Goal: Task Accomplishment & Management: Manage account settings

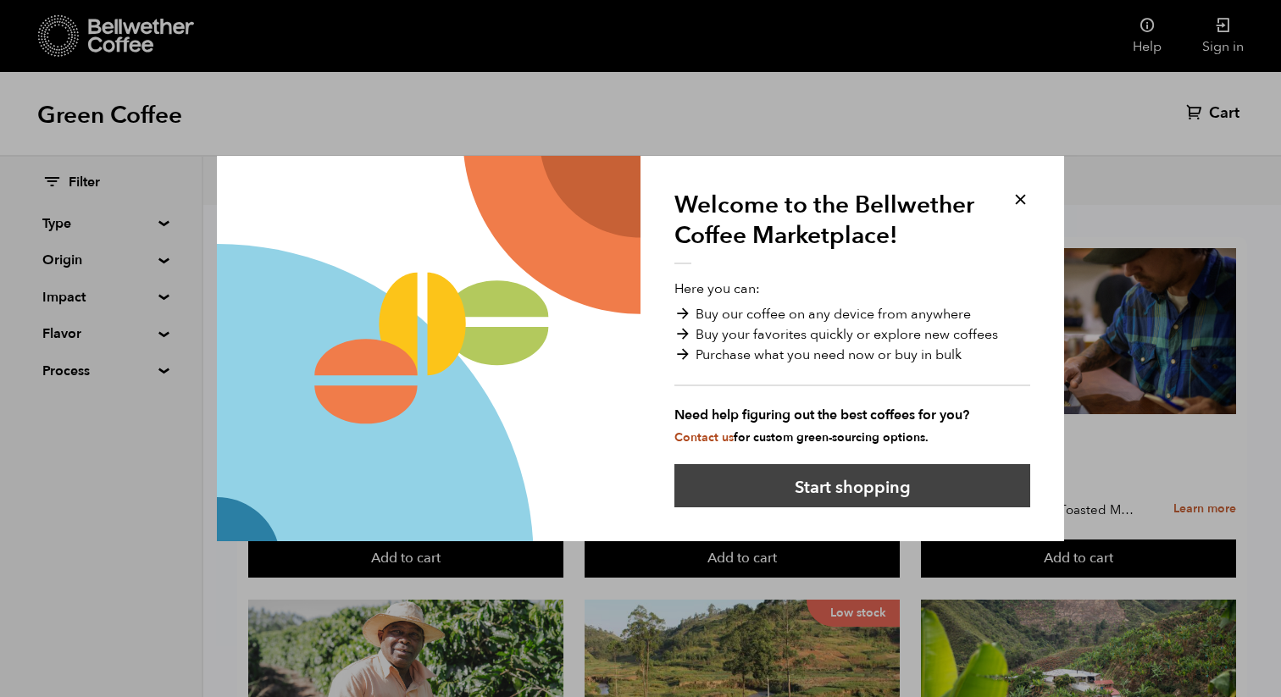
click at [854, 481] on button "Start shopping" at bounding box center [852, 485] width 356 height 43
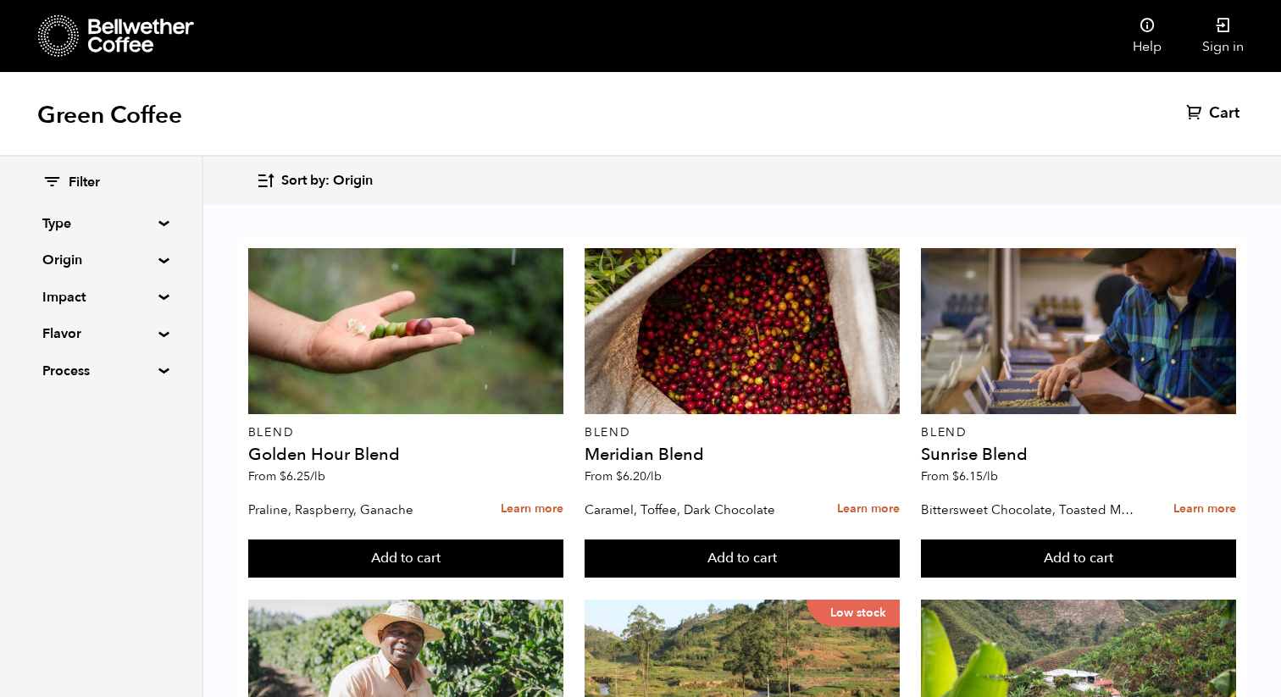
scroll to position [1693, 0]
click at [162, 214] on div "Filter Type Blend Single Origin Decaf Seasonal Year Round Origin Blend Brazil B…" at bounding box center [101, 277] width 202 height 241
click at [153, 221] on summary "Type" at bounding box center [100, 224] width 117 height 20
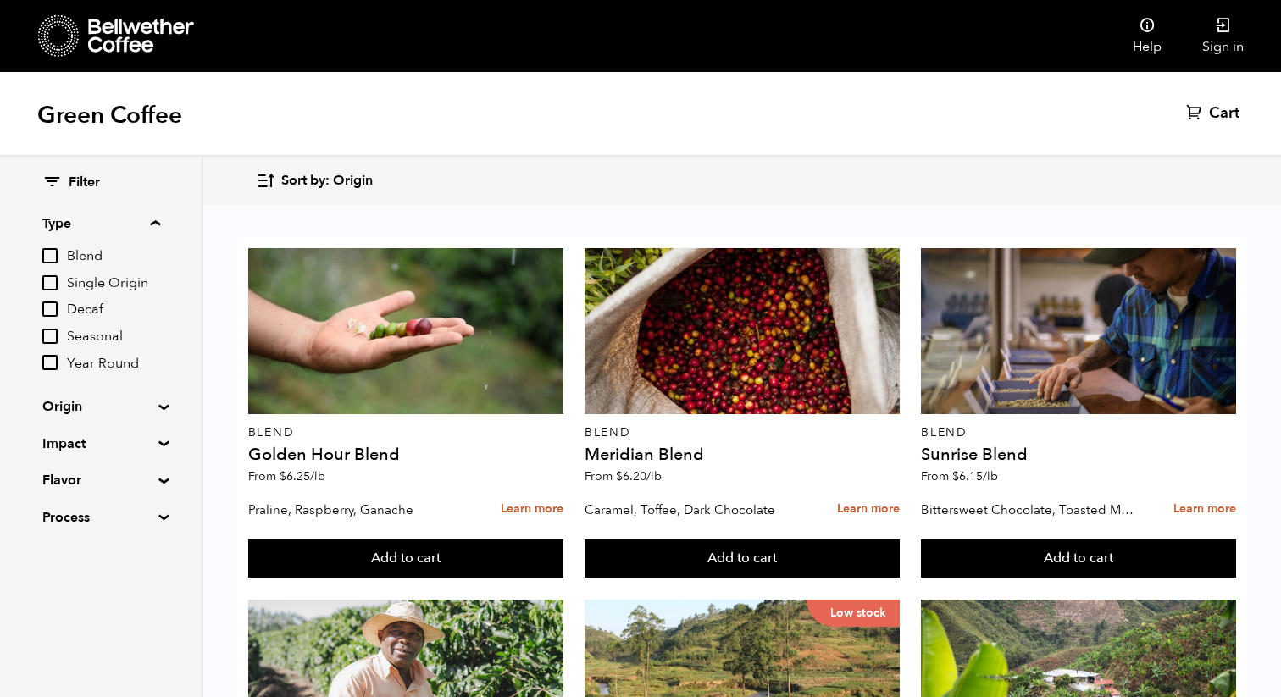
click at [153, 221] on summary "Type" at bounding box center [101, 224] width 118 height 20
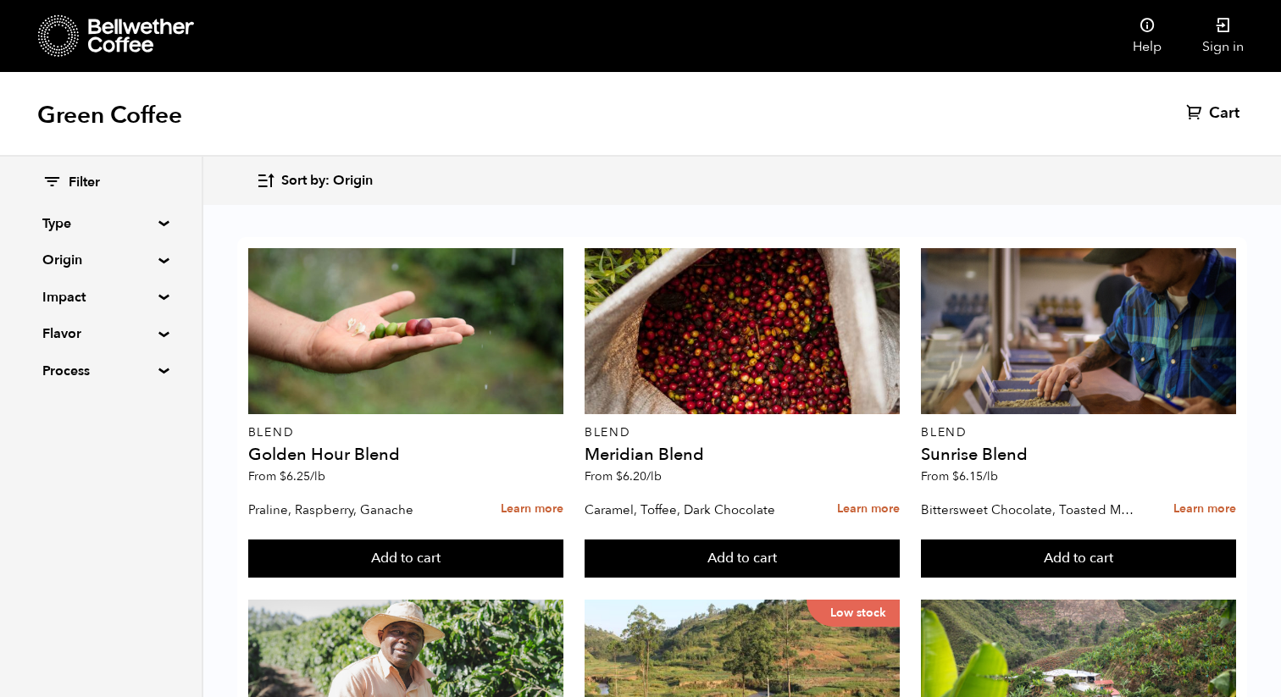
click at [158, 220] on summary "Type" at bounding box center [100, 224] width 117 height 20
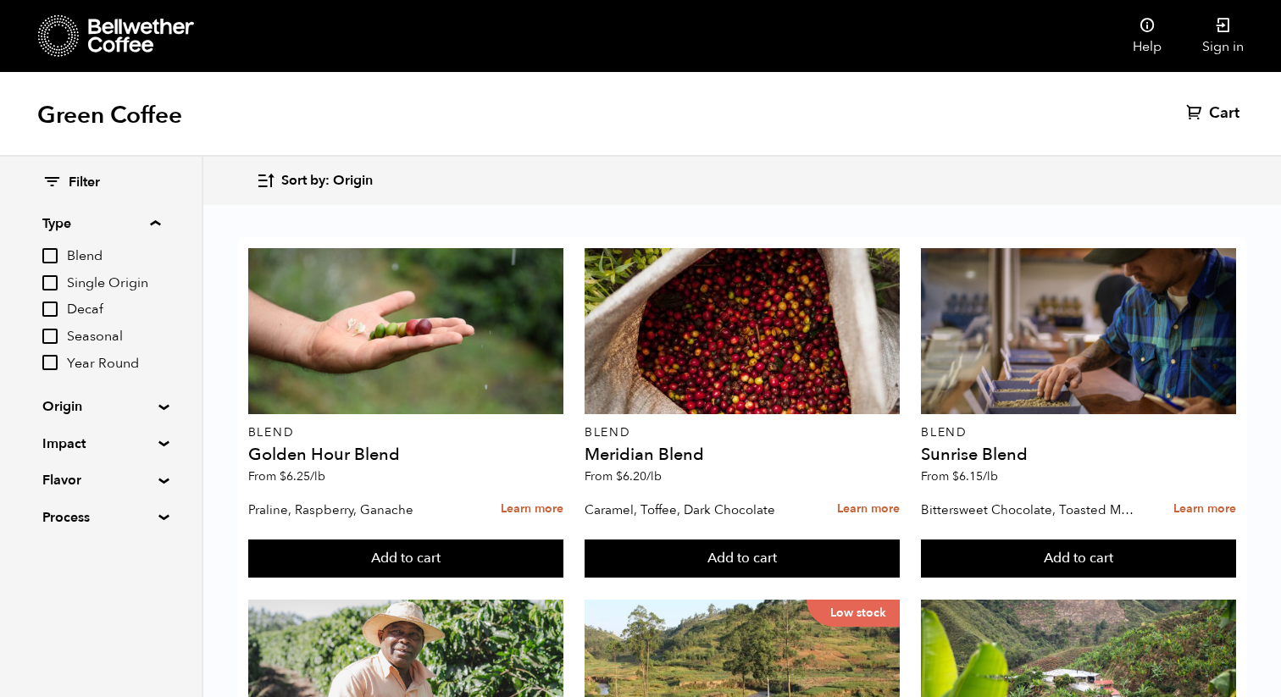
click at [158, 220] on summary "Type" at bounding box center [101, 224] width 118 height 20
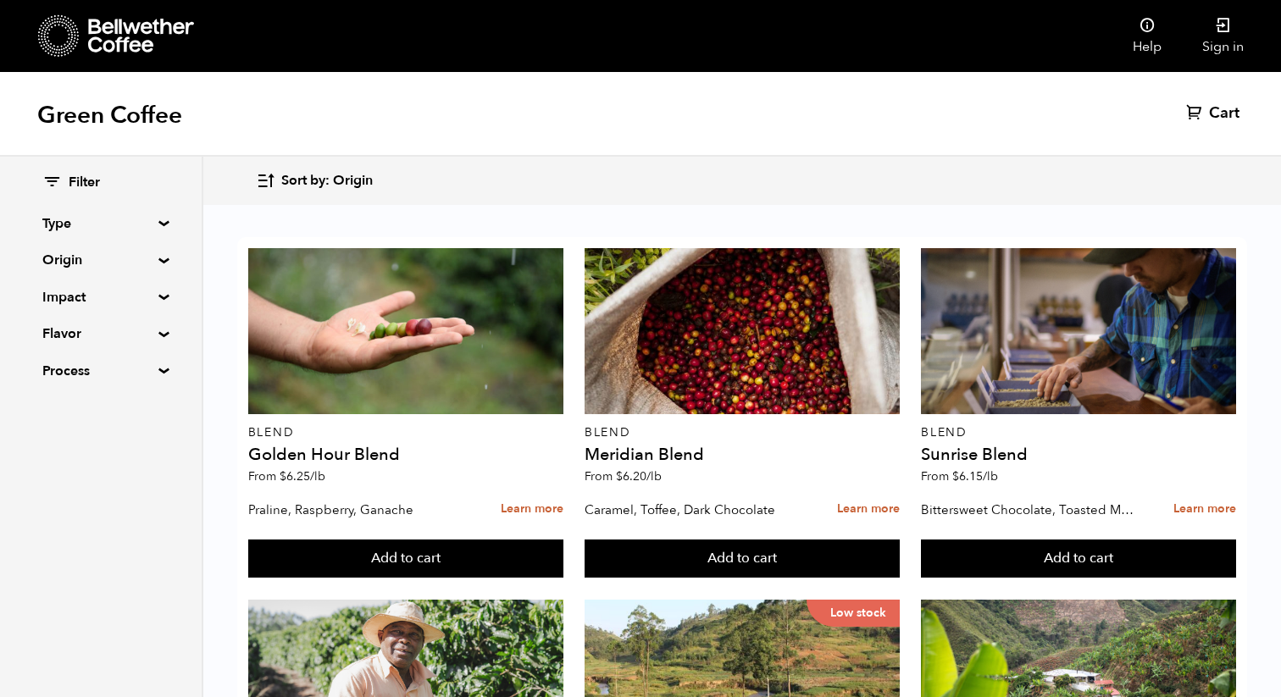
click at [153, 253] on summary "Origin" at bounding box center [100, 260] width 117 height 20
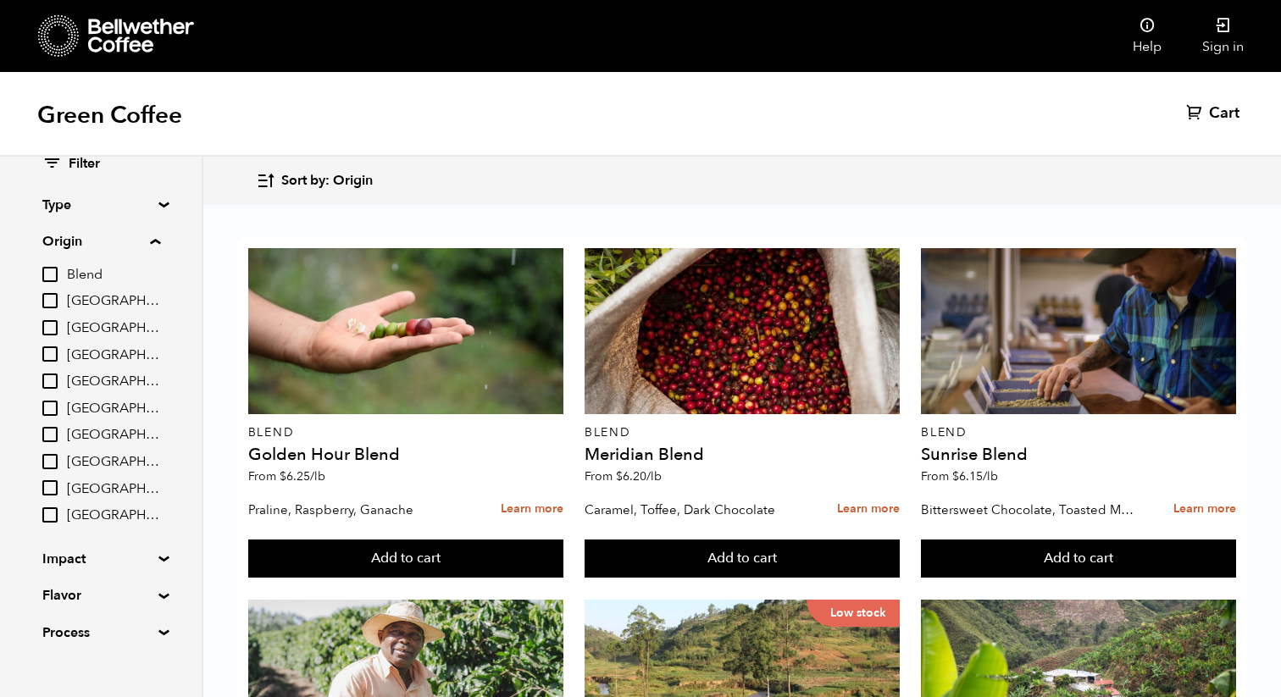
scroll to position [40, 0]
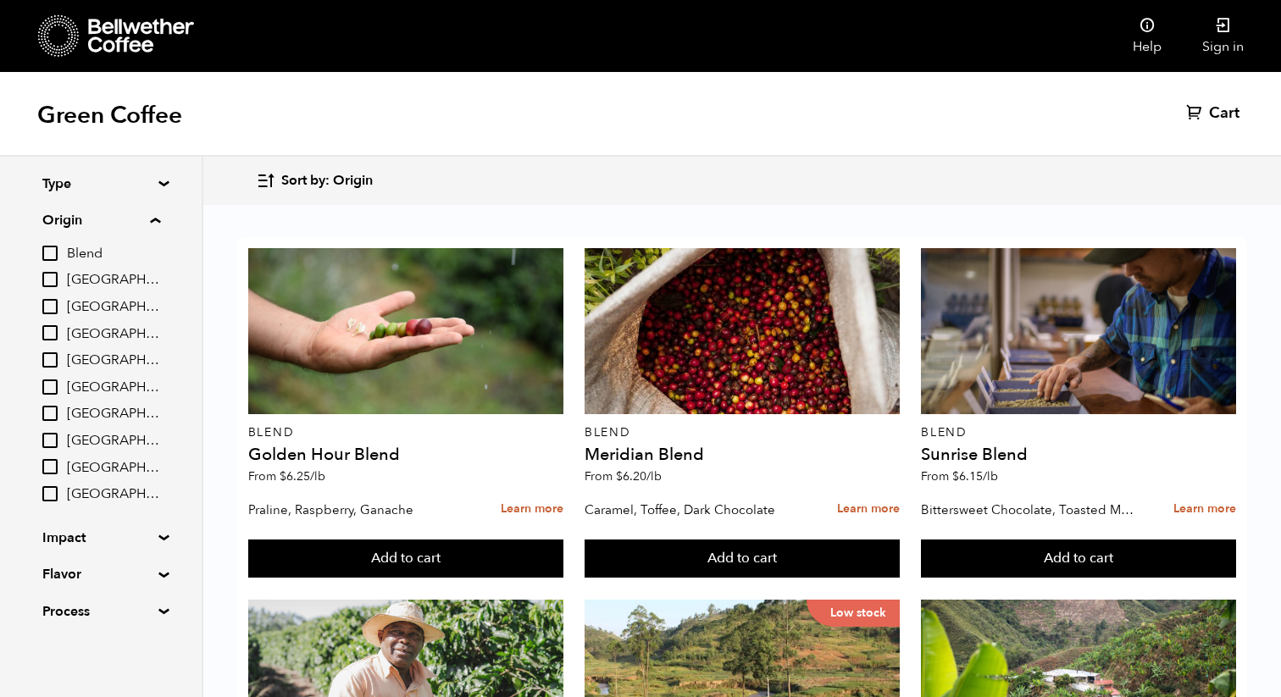
click at [154, 536] on summary "Impact" at bounding box center [100, 538] width 117 height 20
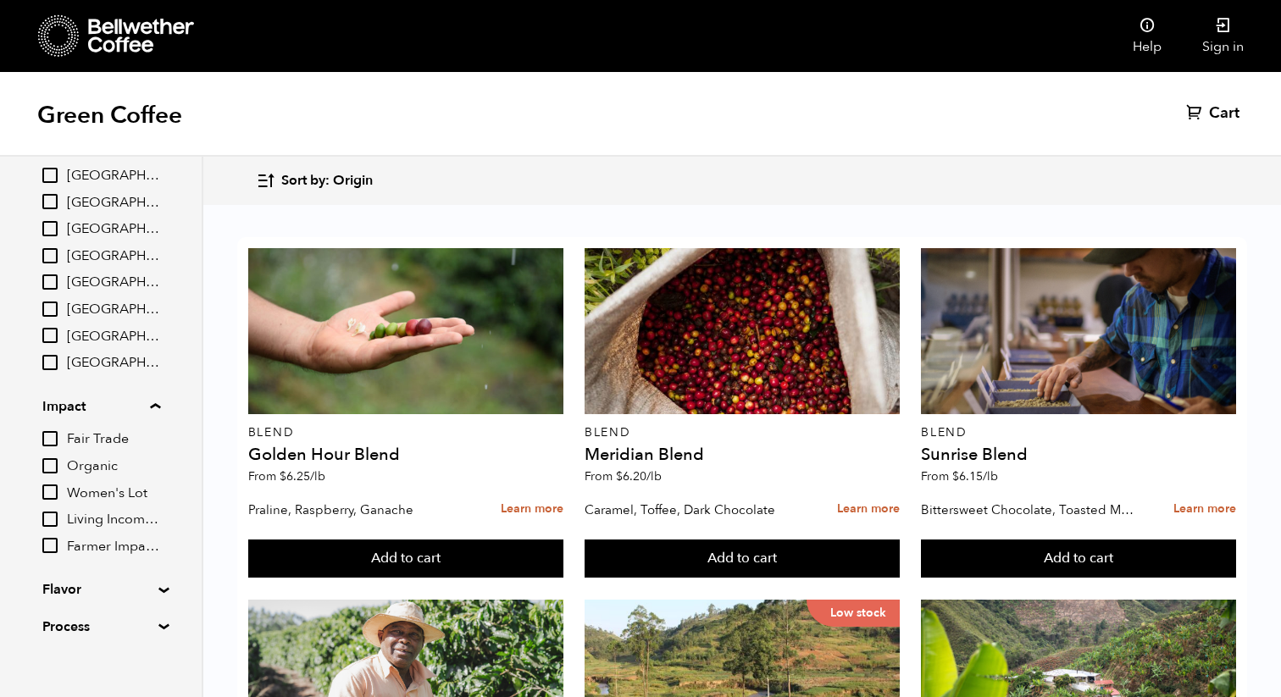
scroll to position [186, 0]
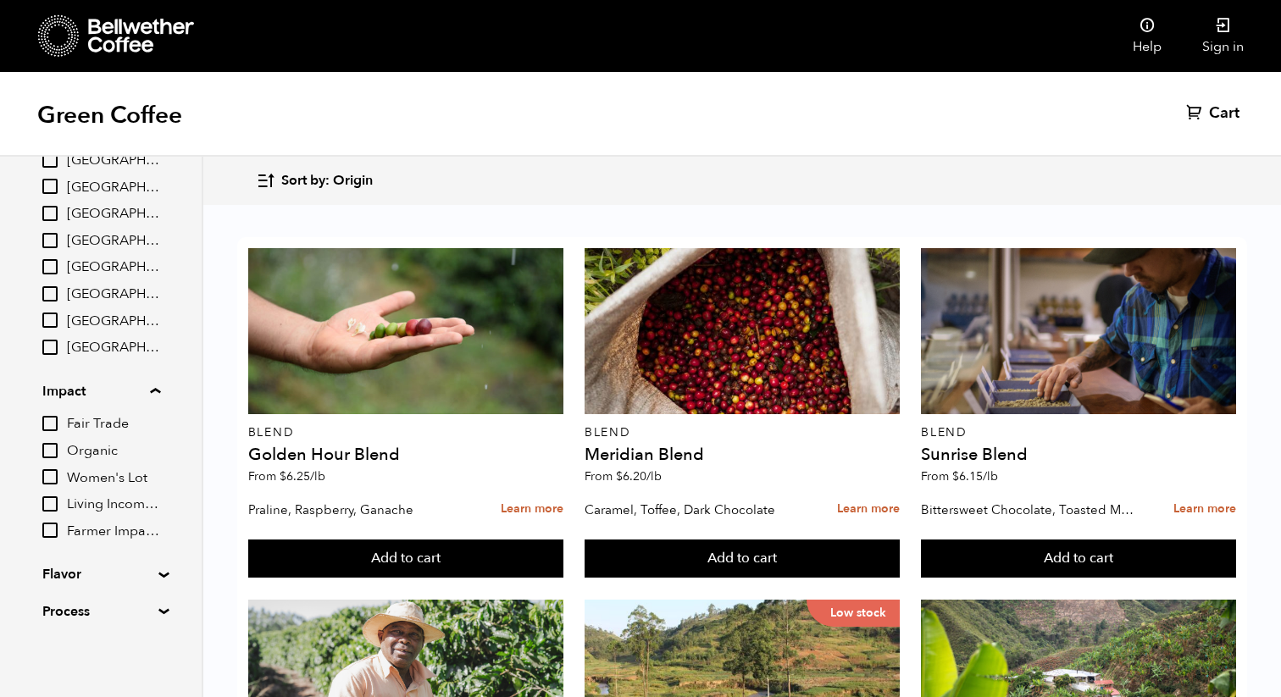
click at [159, 574] on summary "Flavor" at bounding box center [100, 574] width 117 height 20
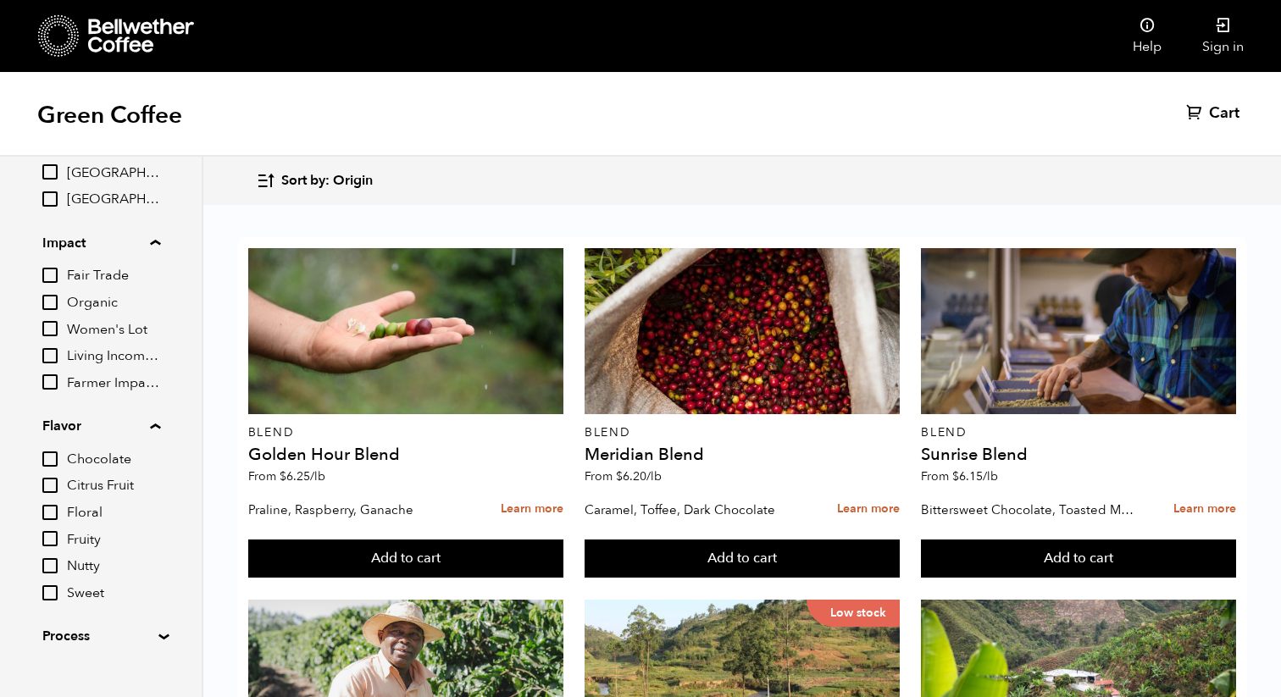
scroll to position [360, 0]
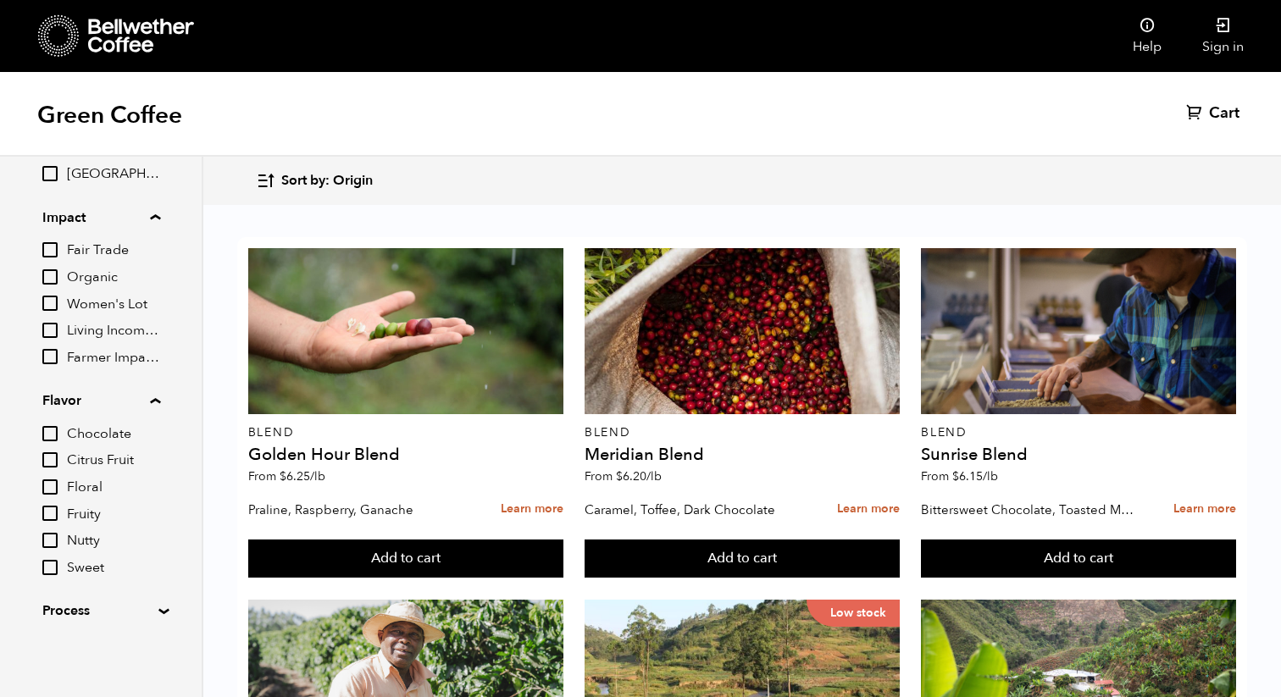
click at [159, 613] on summary "Process" at bounding box center [100, 611] width 117 height 20
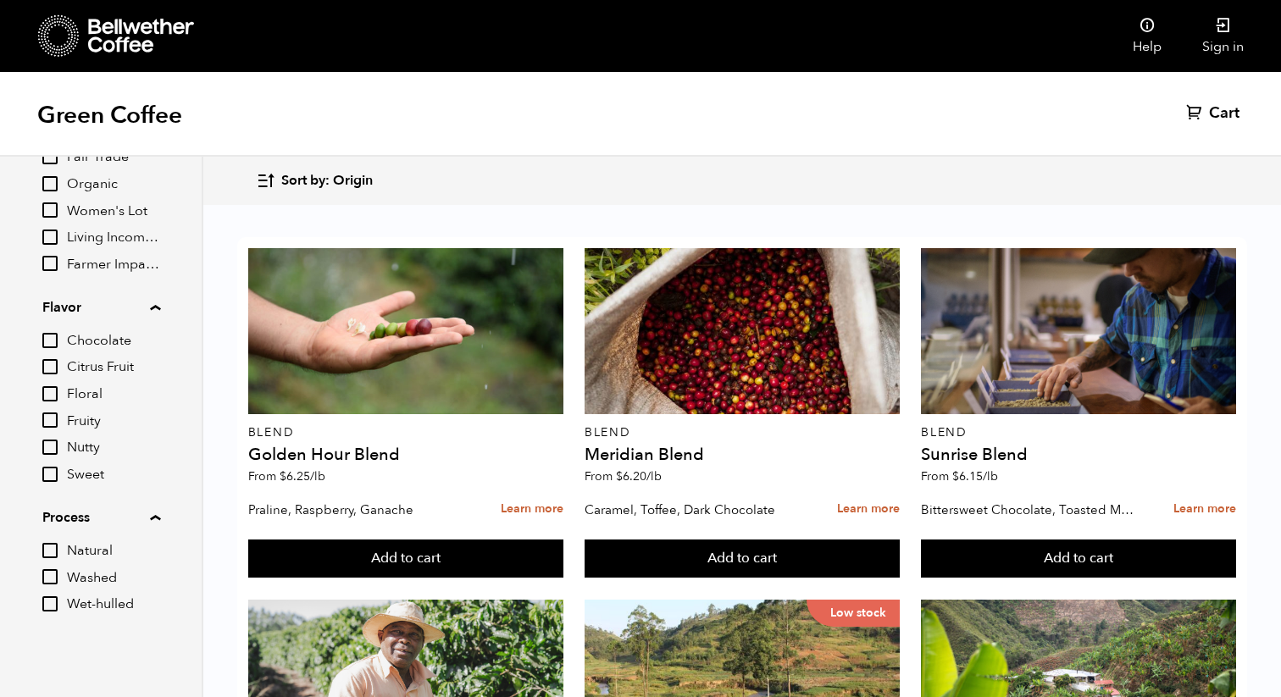
scroll to position [0, 0]
click at [304, 180] on span "Sort by: Origin" at bounding box center [327, 181] width 92 height 19
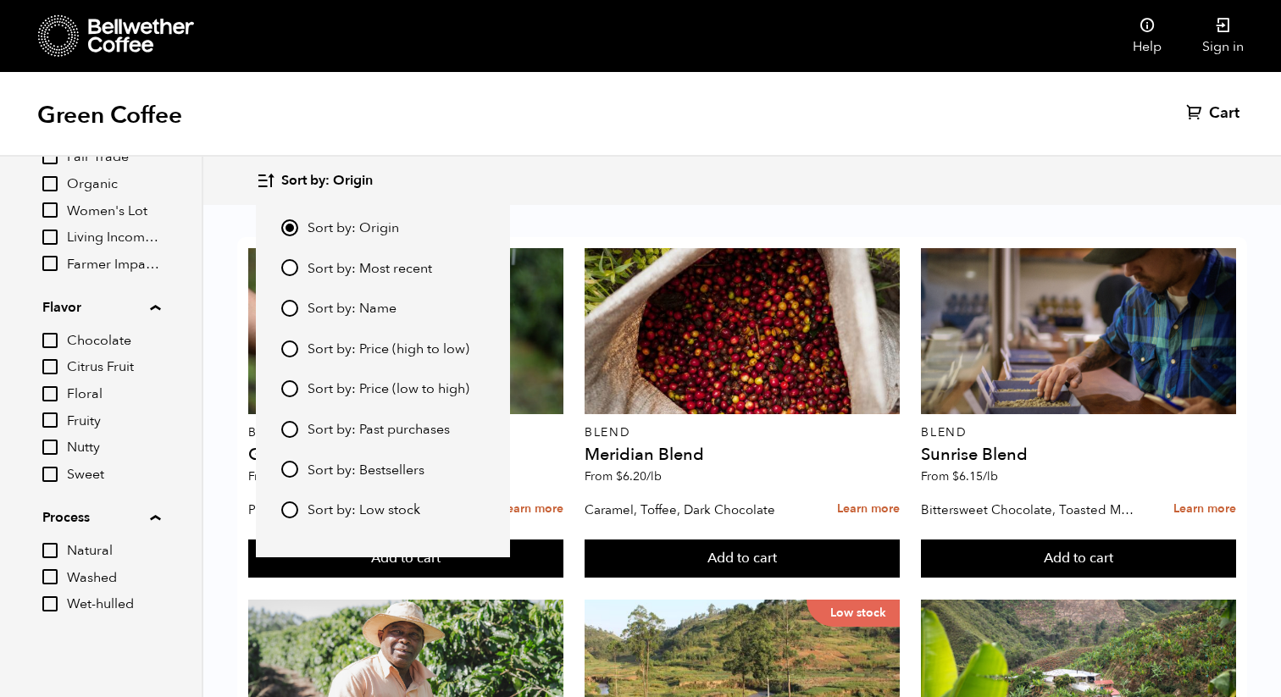
click at [297, 260] on label "Sort by: Most recent" at bounding box center [382, 268] width 203 height 20
click at [297, 260] on input "Sort by: Most recent" at bounding box center [289, 267] width 17 height 17
radio input "true"
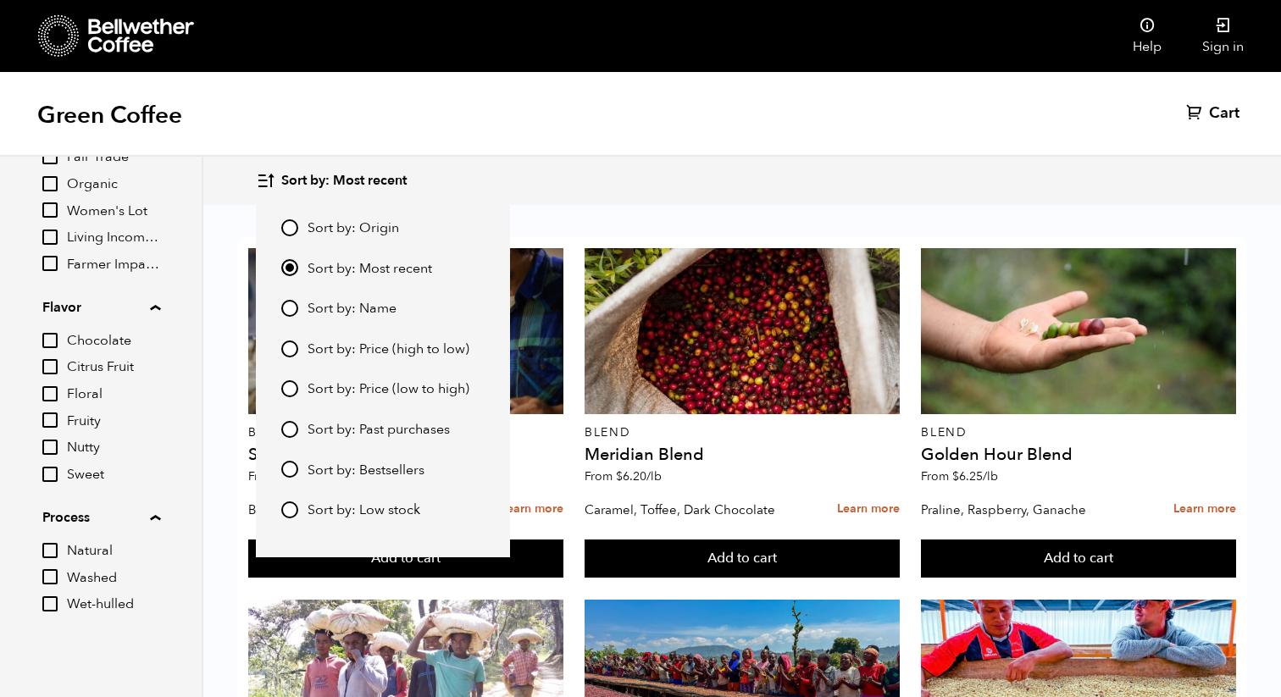
click at [538, 199] on div "Sort by: Most recent Sort by: Origin Sort by: Most recent Sort by: Name Sort by…" at bounding box center [742, 181] width 972 height 40
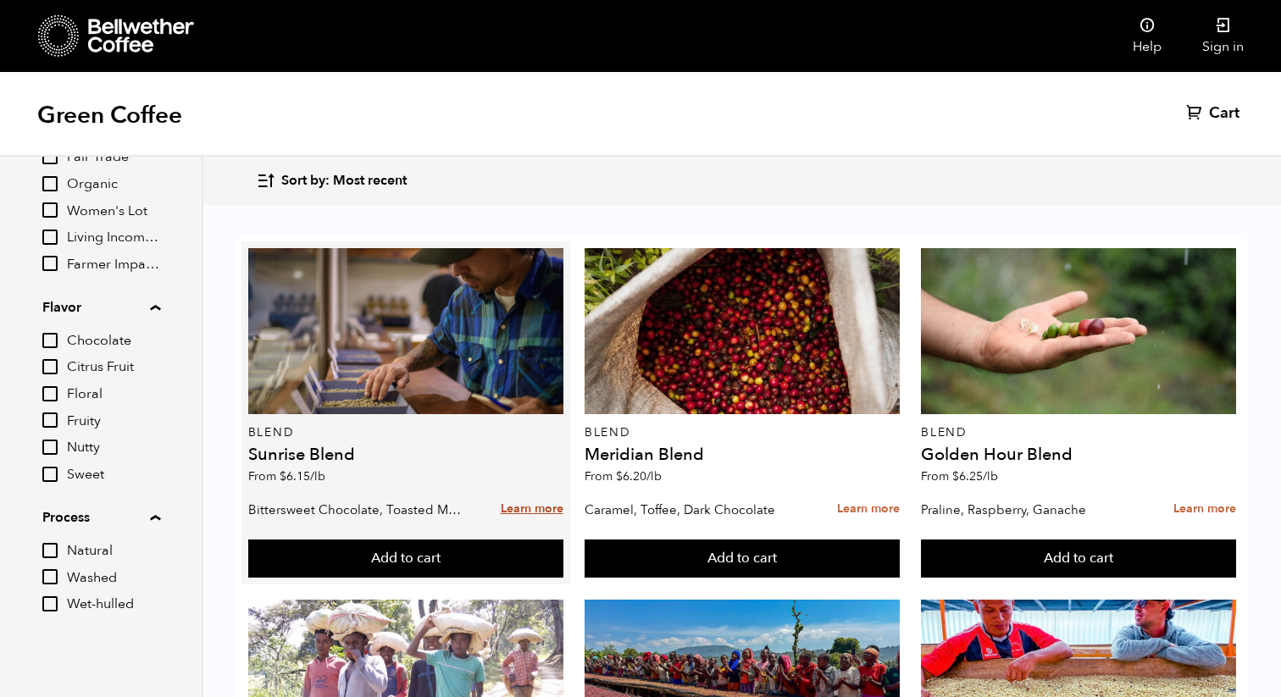
click at [509, 507] on link "Learn more" at bounding box center [532, 509] width 63 height 36
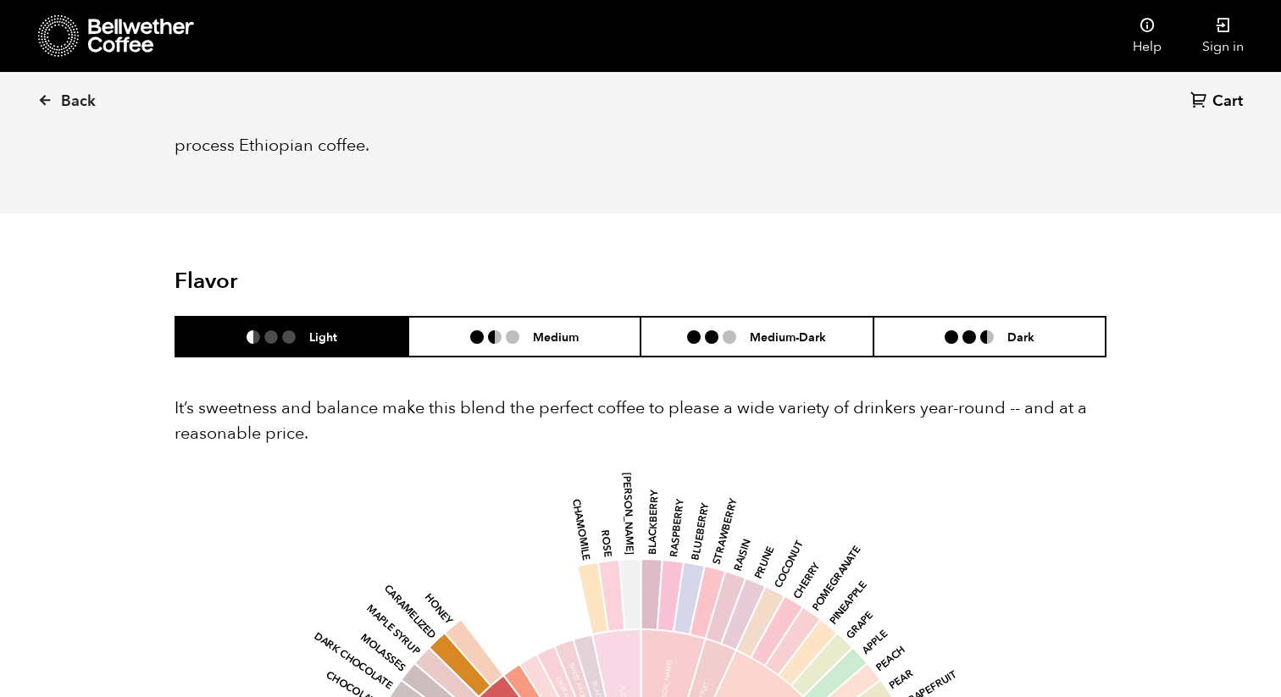
scroll to position [898, 0]
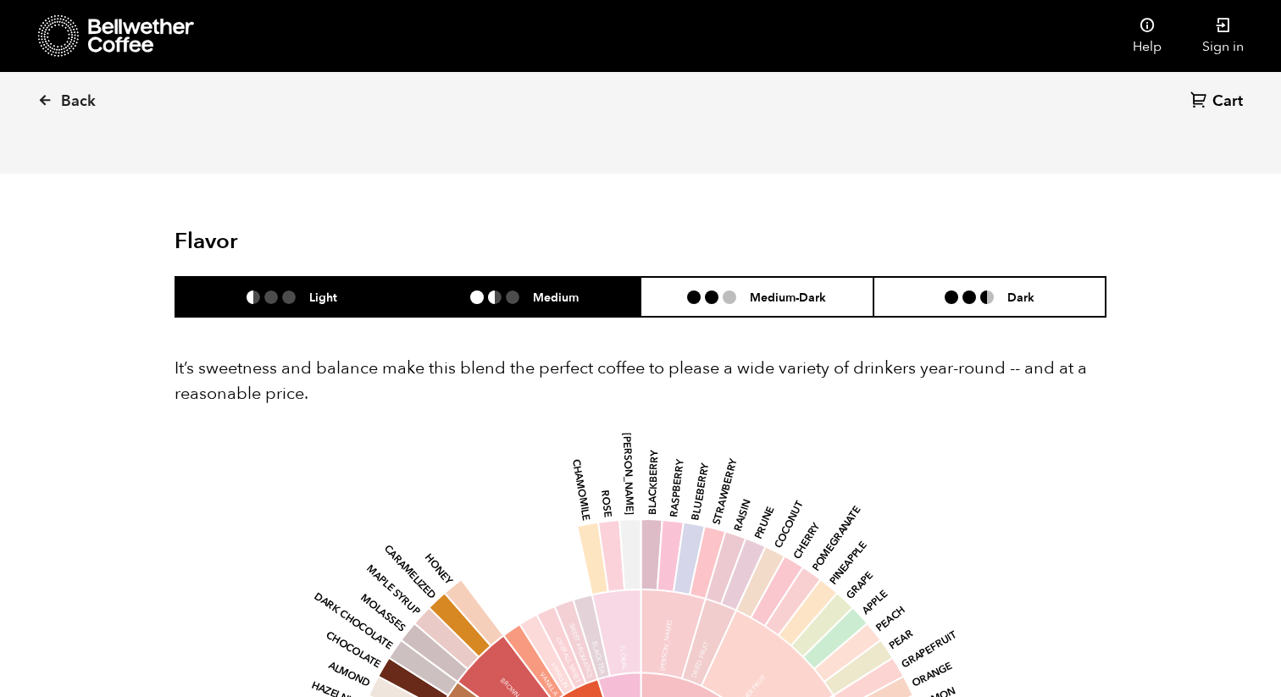
click at [542, 286] on li "Medium" at bounding box center [524, 297] width 233 height 40
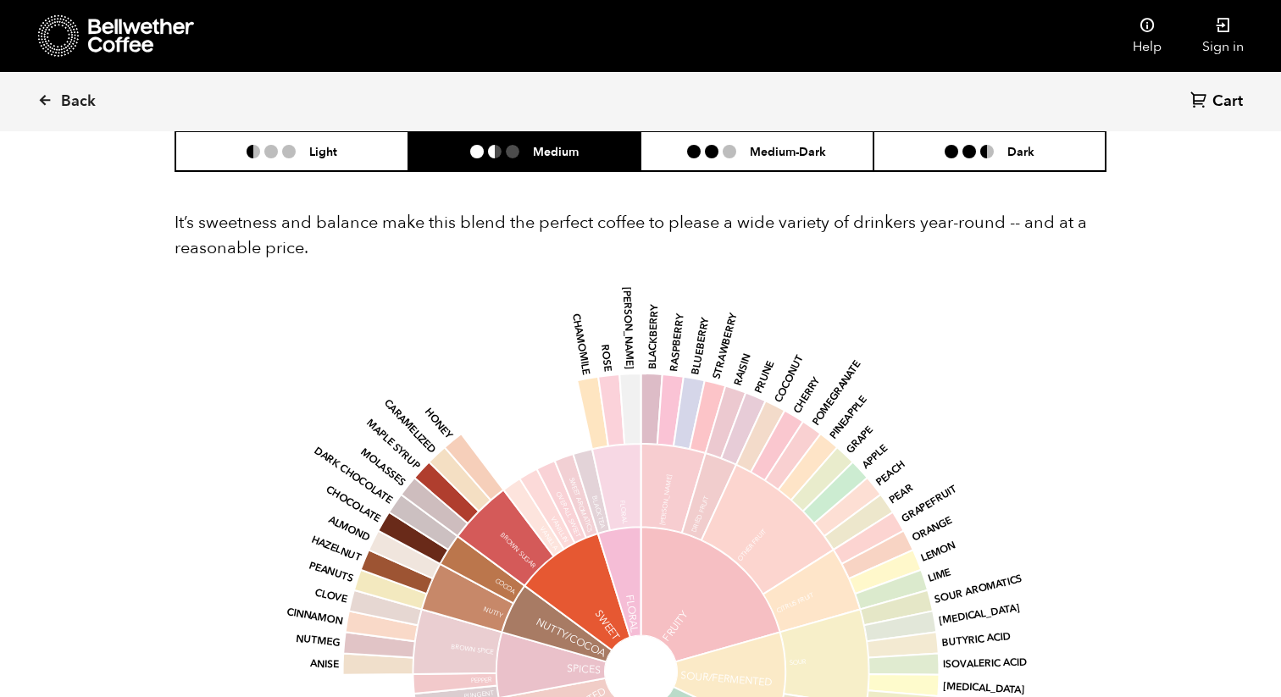
scroll to position [1054, 0]
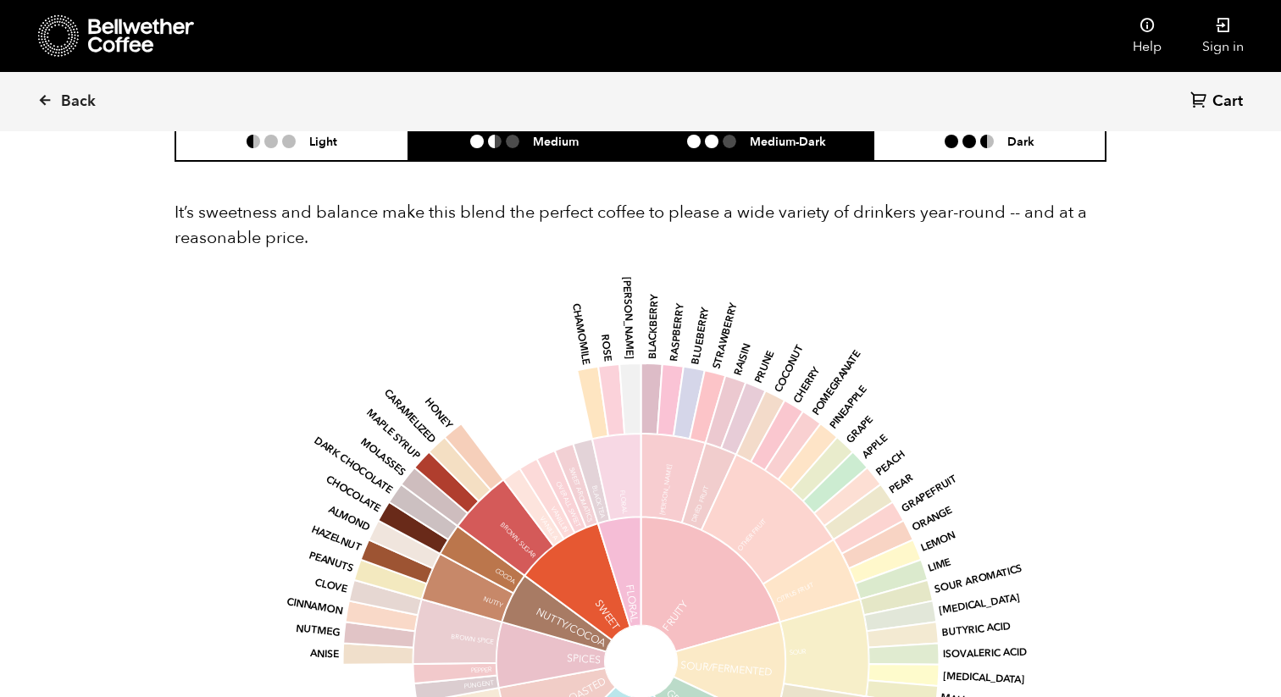
click at [751, 142] on h6 "Medium-Dark" at bounding box center [788, 141] width 76 height 14
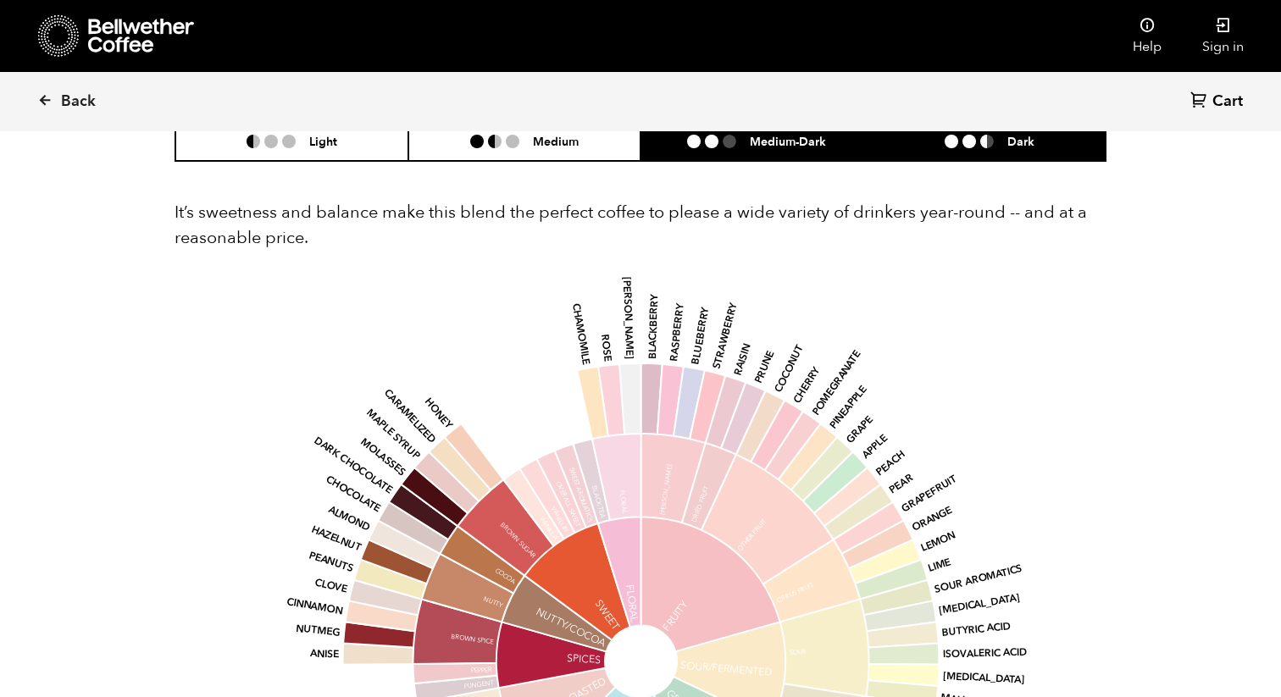
click at [956, 149] on li "Dark" at bounding box center [990, 141] width 233 height 40
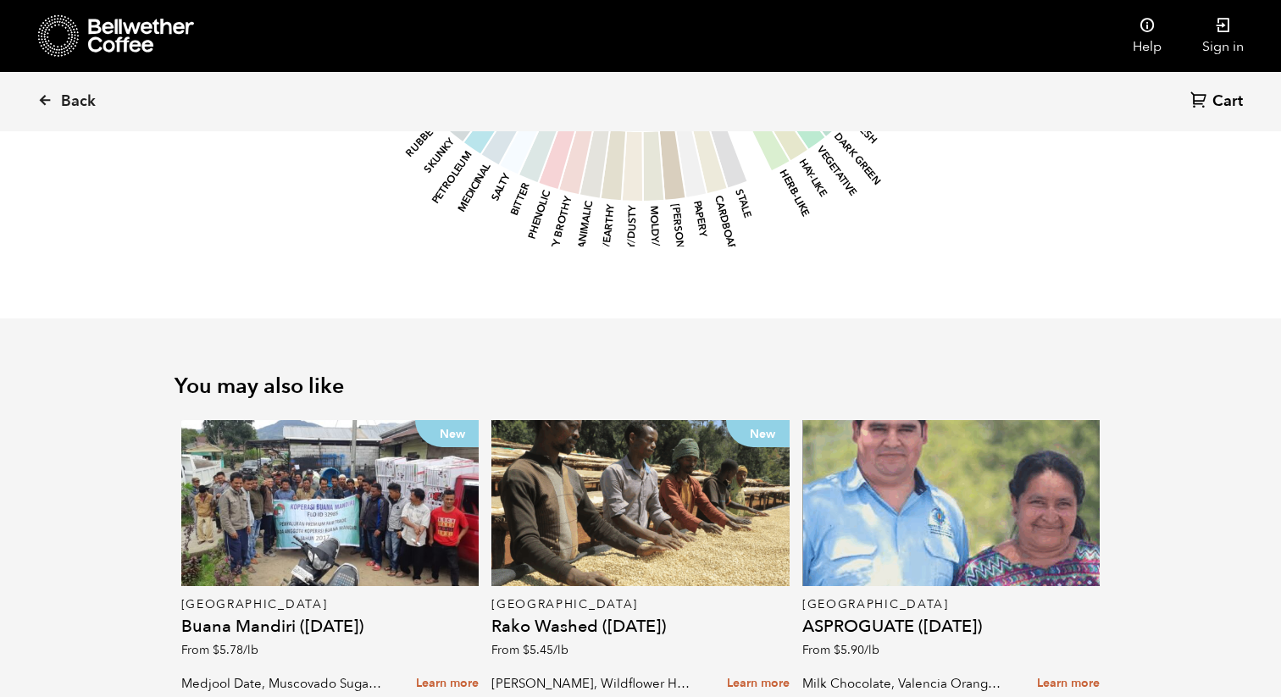
scroll to position [1931, 0]
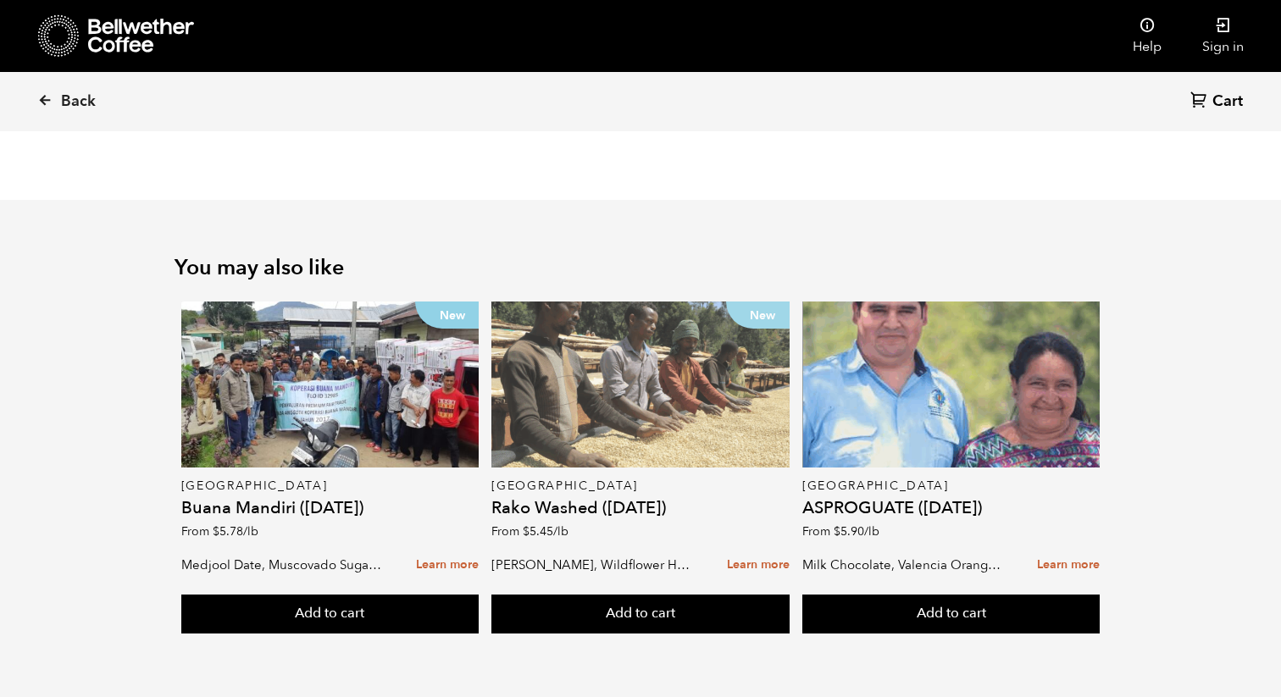
click at [645, 361] on div "New" at bounding box center [640, 385] width 298 height 166
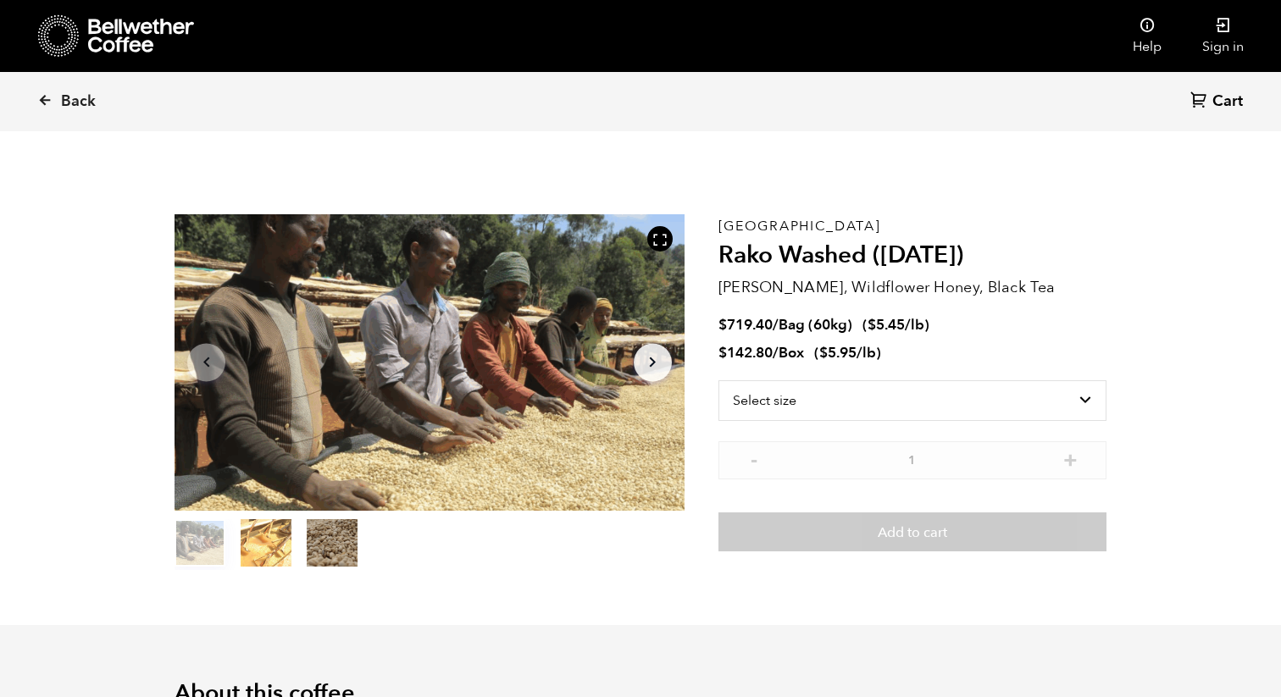
scroll to position [737, 902]
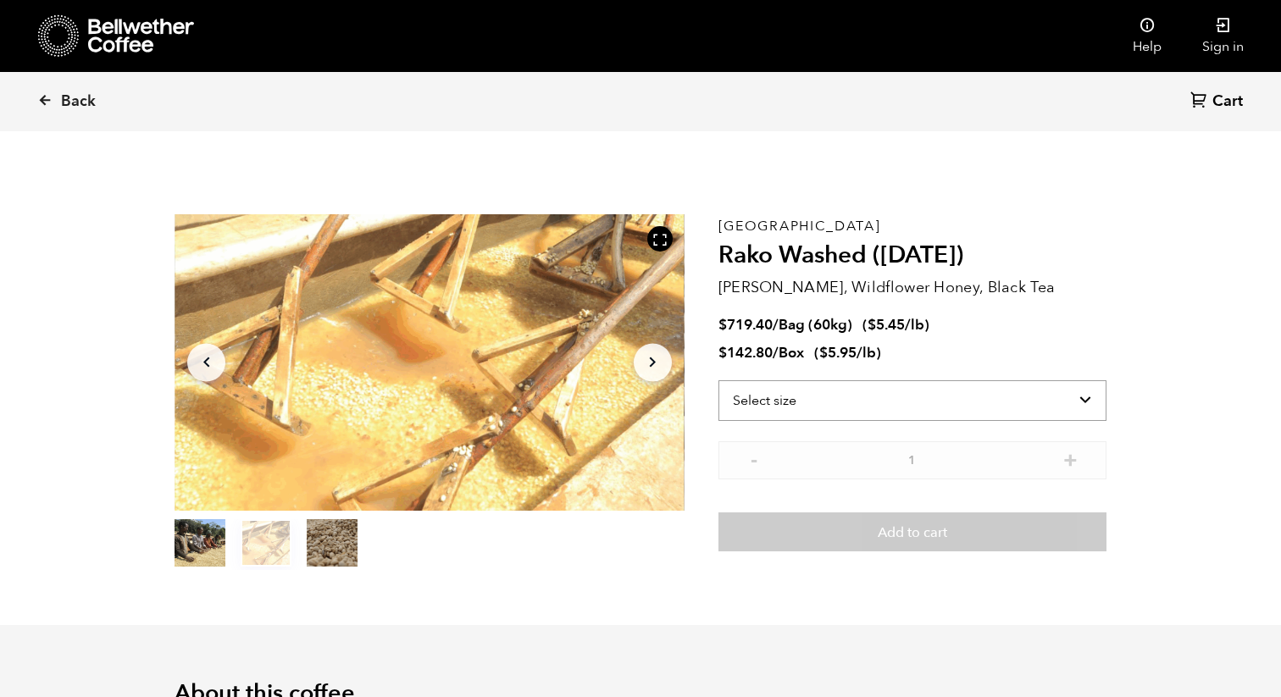
click at [879, 392] on select "Select size Bag (60kg) (132 lbs) Box (24 lbs)" at bounding box center [913, 400] width 388 height 41
click at [719, 380] on select "Select size Bag (60kg) (132 lbs) Box (24 lbs)" at bounding box center [913, 400] width 388 height 41
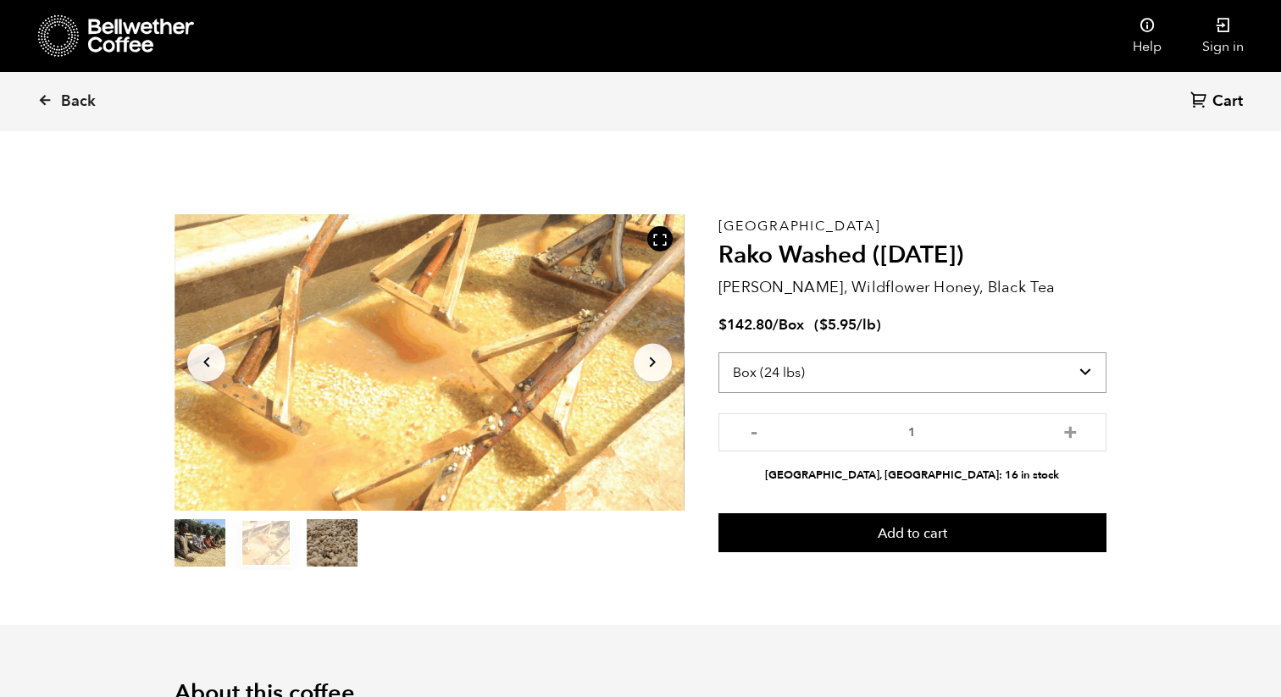
click at [1085, 367] on select "Select size Bag (60kg) (132 lbs) Box (24 lbs)" at bounding box center [913, 372] width 388 height 41
click at [719, 352] on select "Select size Bag (60kg) (132 lbs) Box (24 lbs)" at bounding box center [913, 372] width 388 height 41
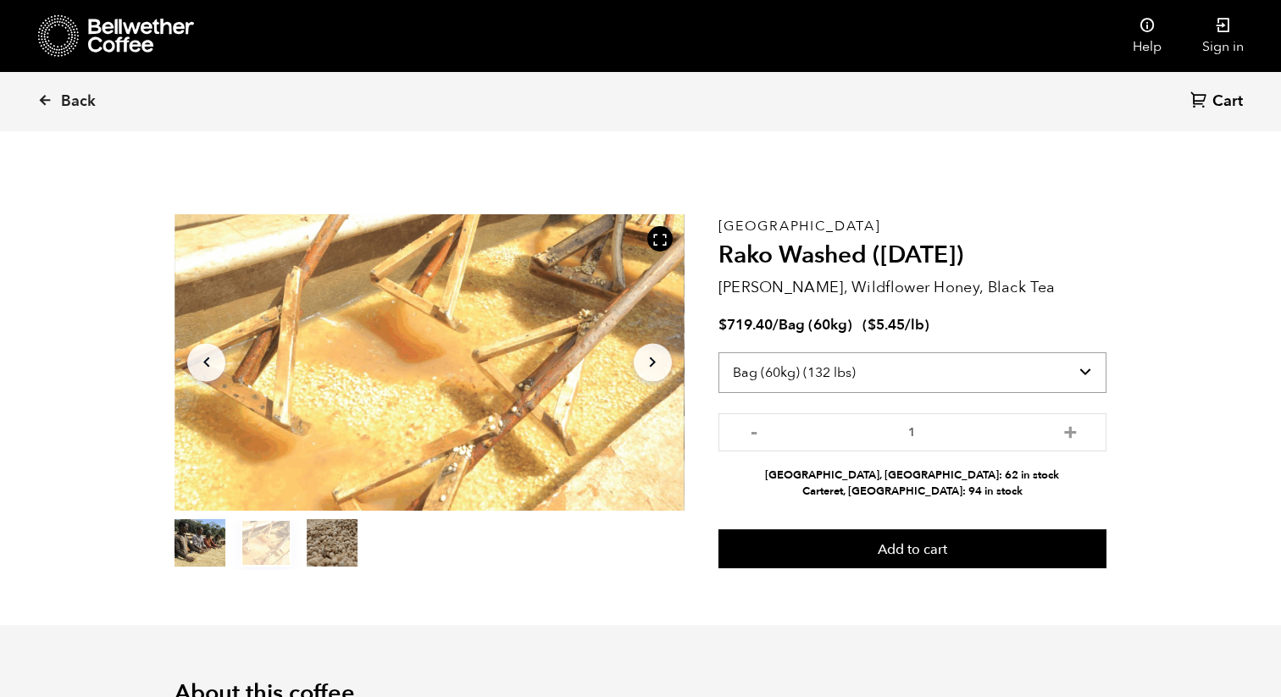
click at [1078, 375] on select "Select size Bag (60kg) (132 lbs) Box (24 lbs)" at bounding box center [913, 372] width 388 height 41
select select "box"
click at [719, 352] on select "Select size Bag (60kg) (132 lbs) Box (24 lbs)" at bounding box center [913, 372] width 388 height 41
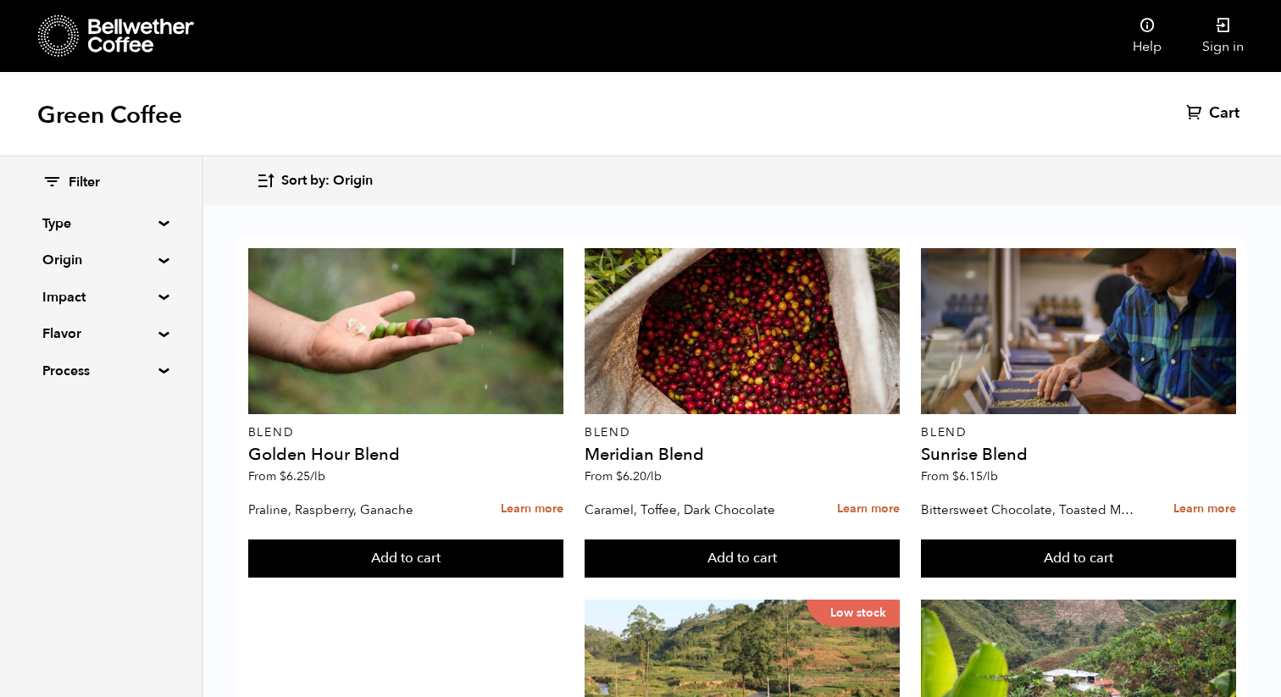
scroll to position [1520, 0]
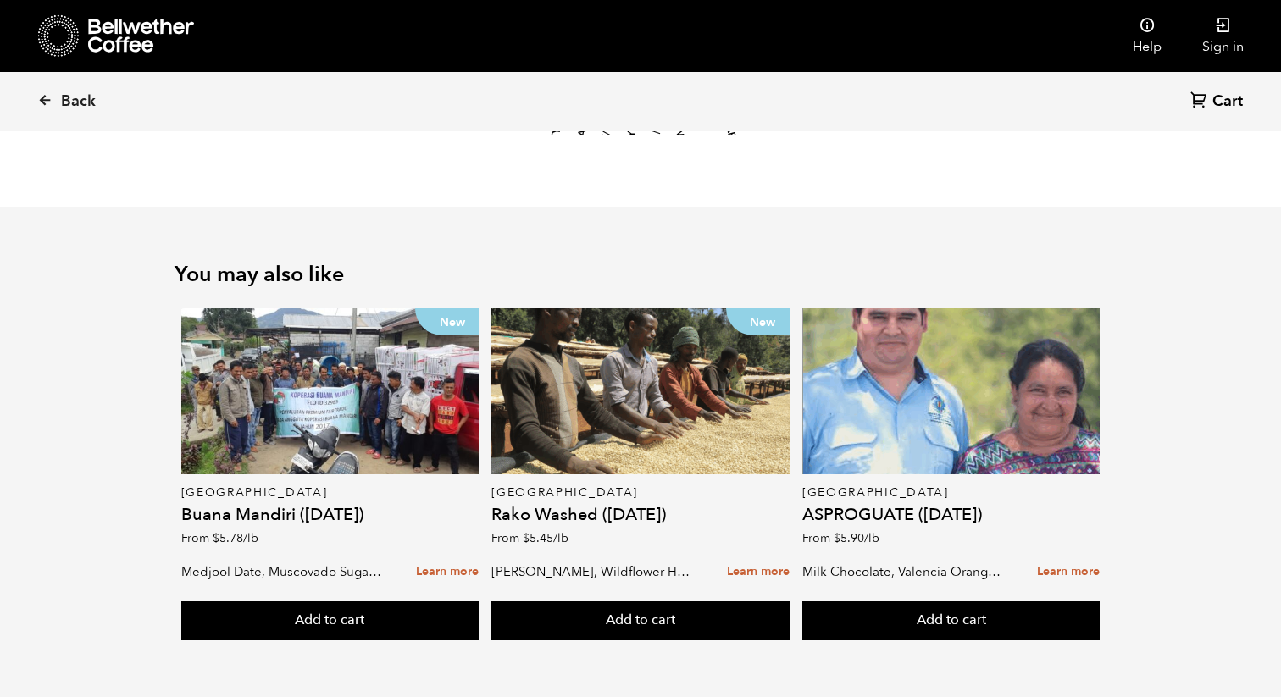
scroll to position [1930, 0]
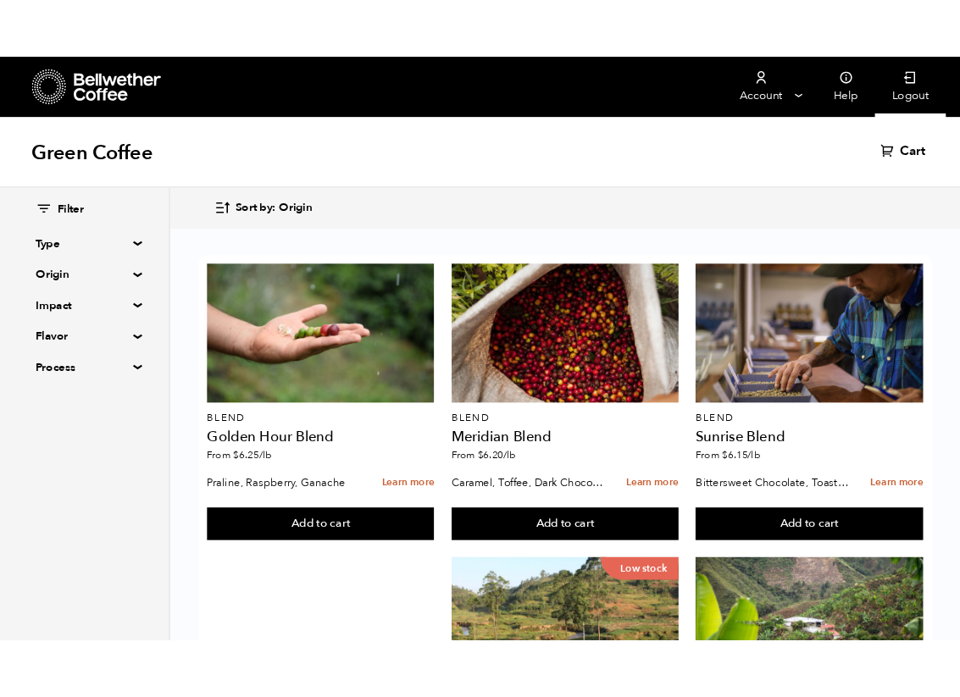
scroll to position [1681, 0]
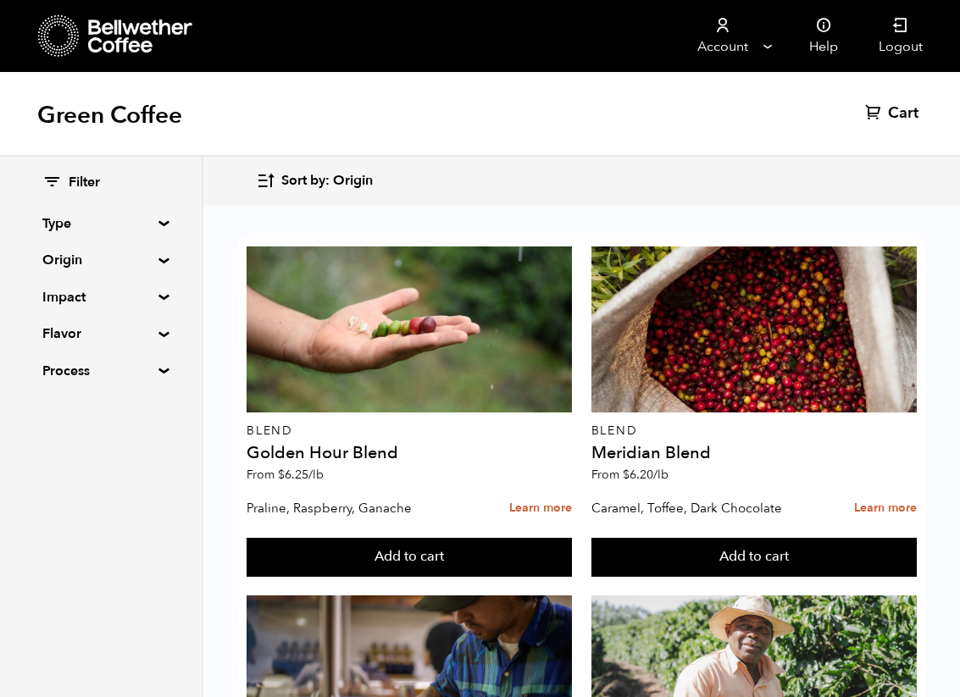
click at [431, 38] on nav "Account Manage Orders Payment methods Documents Help Logout" at bounding box center [627, 36] width 631 height 72
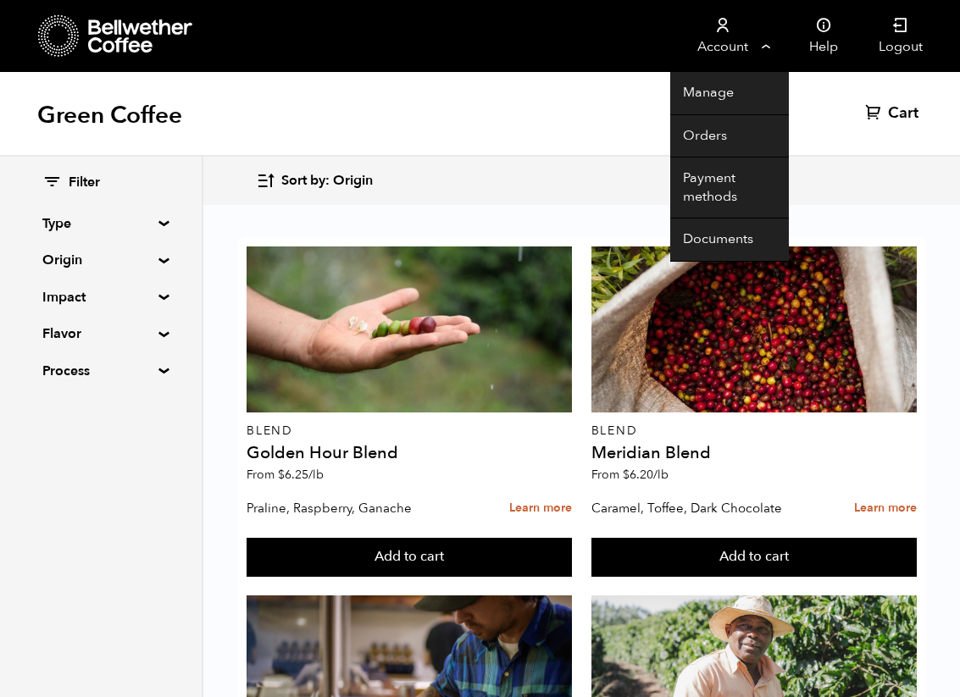
click at [762, 45] on link "Account" at bounding box center [722, 36] width 104 height 72
click at [713, 97] on link "Manage" at bounding box center [729, 93] width 119 height 43
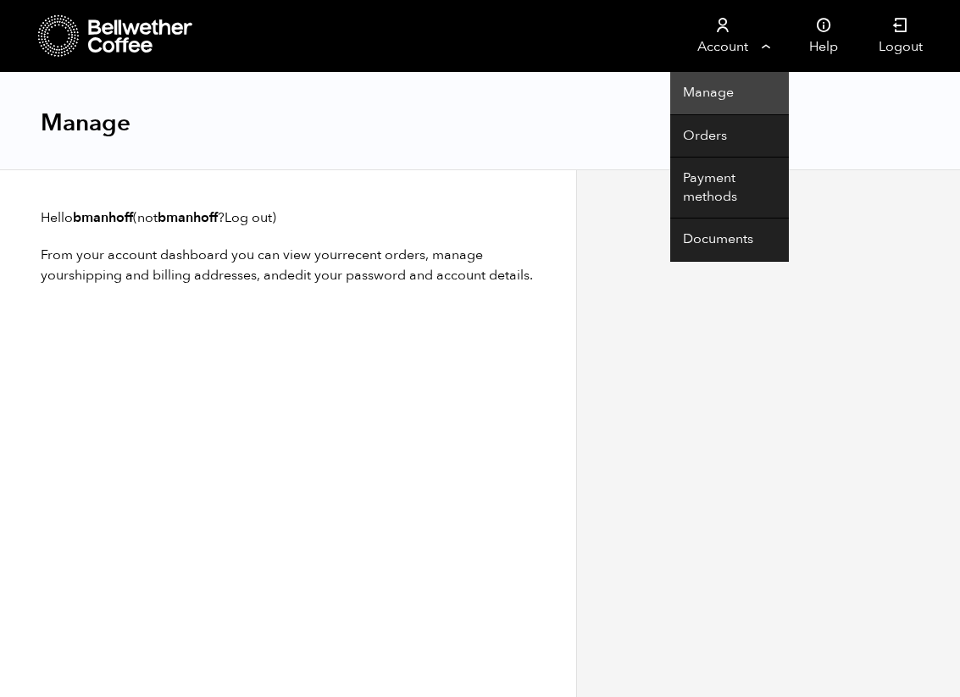
click at [690, 106] on link "Manage" at bounding box center [729, 93] width 119 height 43
click at [753, 41] on link "Account" at bounding box center [722, 36] width 104 height 72
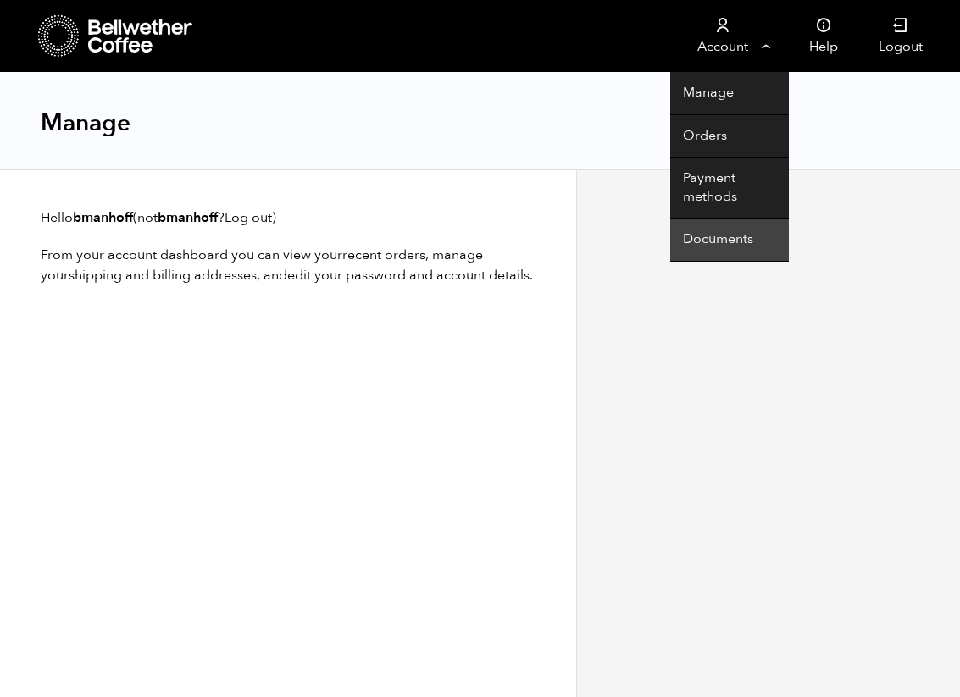
click at [693, 238] on link "Documents" at bounding box center [729, 240] width 119 height 43
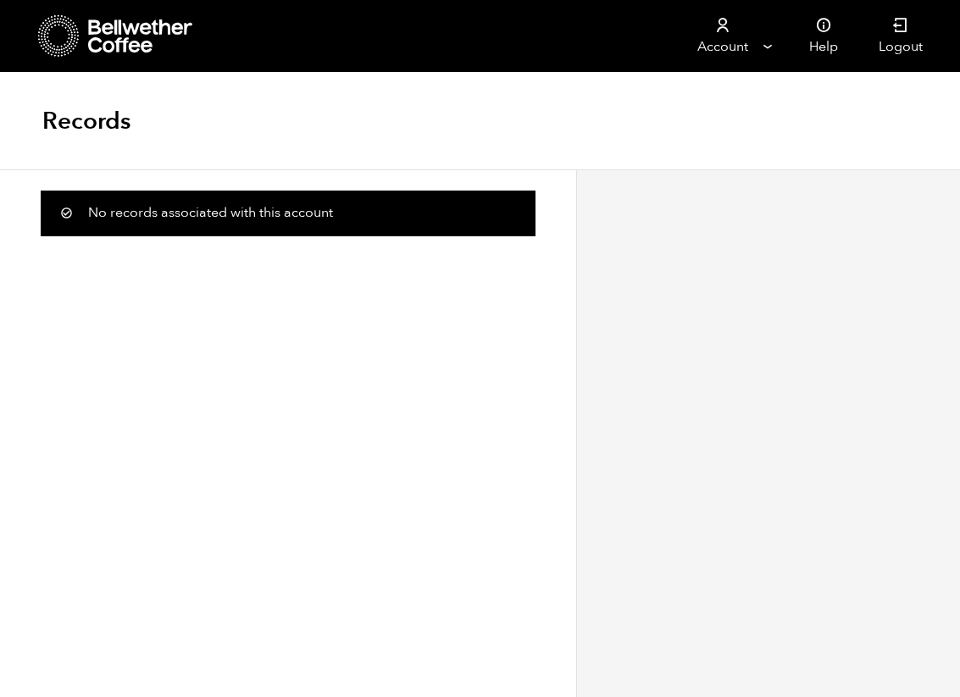
click at [256, 219] on div "No records associated with this account" at bounding box center [288, 214] width 495 height 46
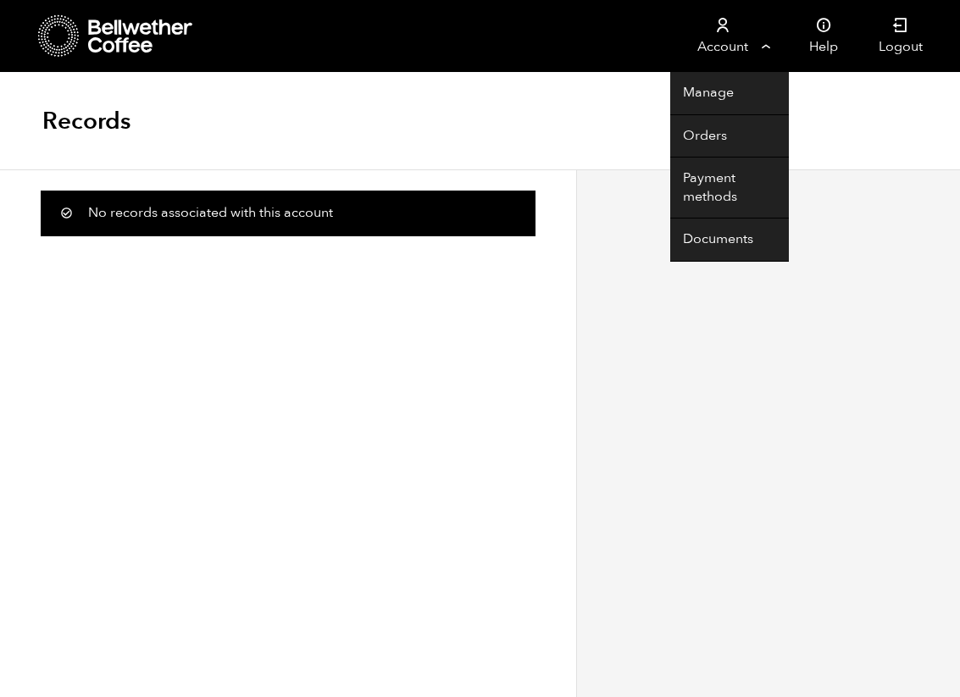
click at [724, 36] on link "Account" at bounding box center [722, 36] width 104 height 72
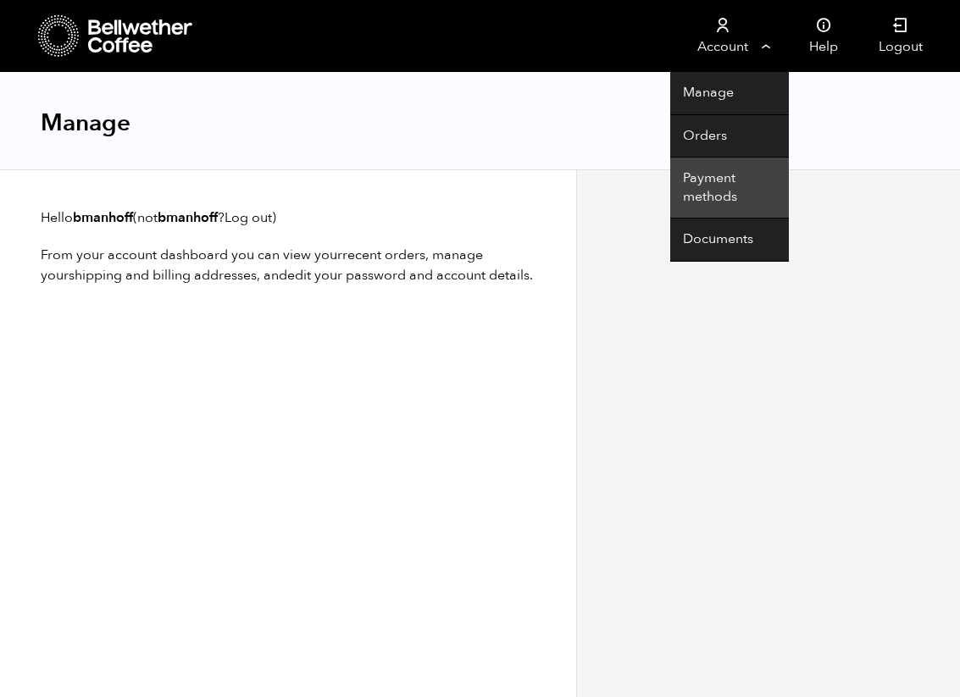
click at [713, 178] on link "Payment methods" at bounding box center [729, 188] width 119 height 61
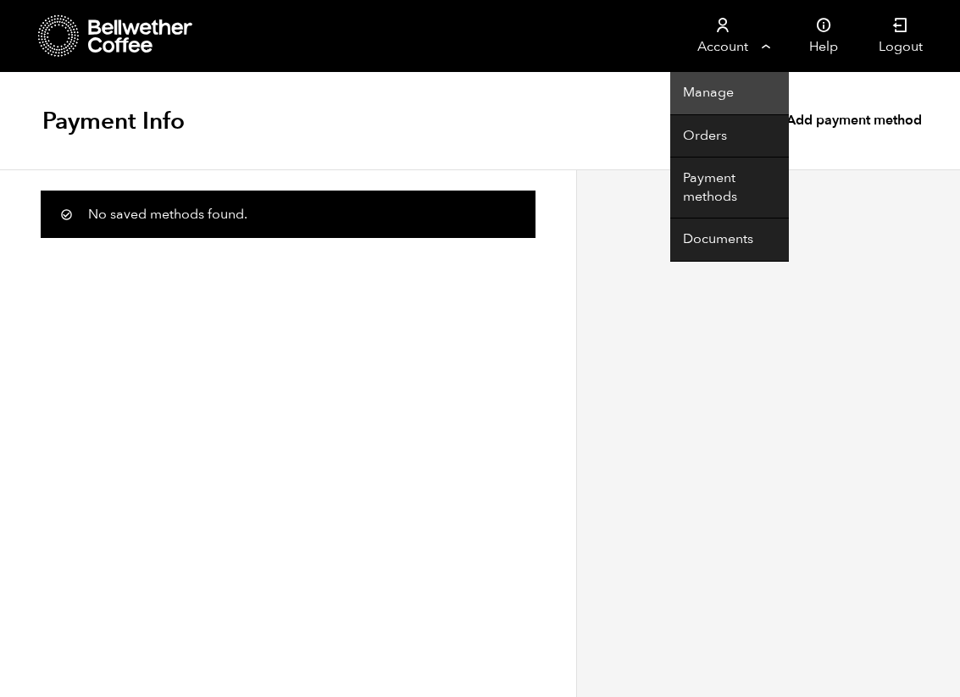
click at [692, 87] on link "Manage" at bounding box center [729, 93] width 119 height 43
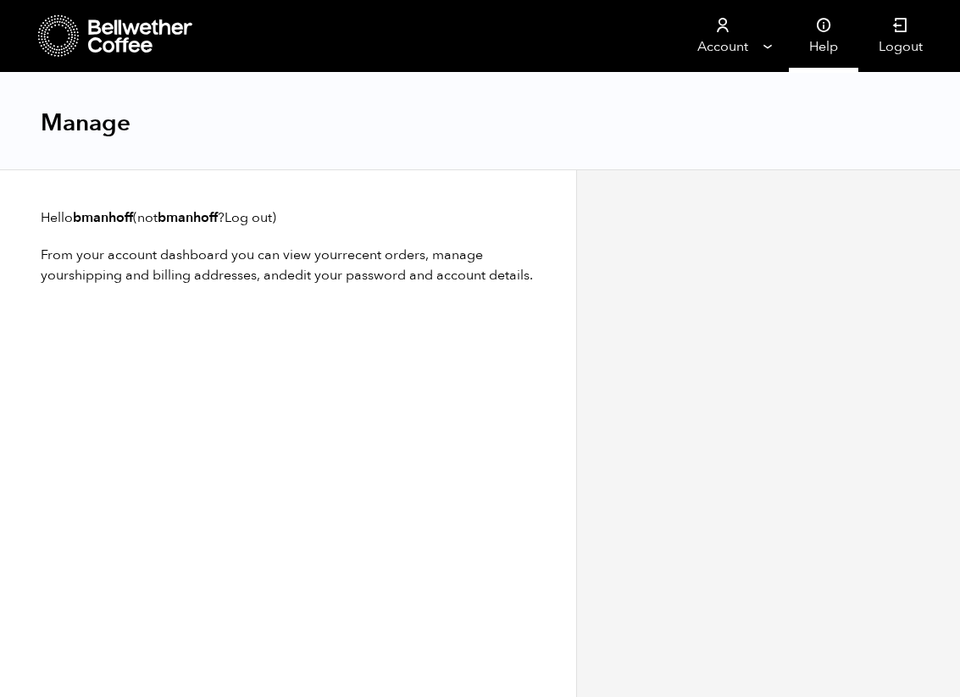
click at [824, 48] on link "Help" at bounding box center [823, 36] width 69 height 72
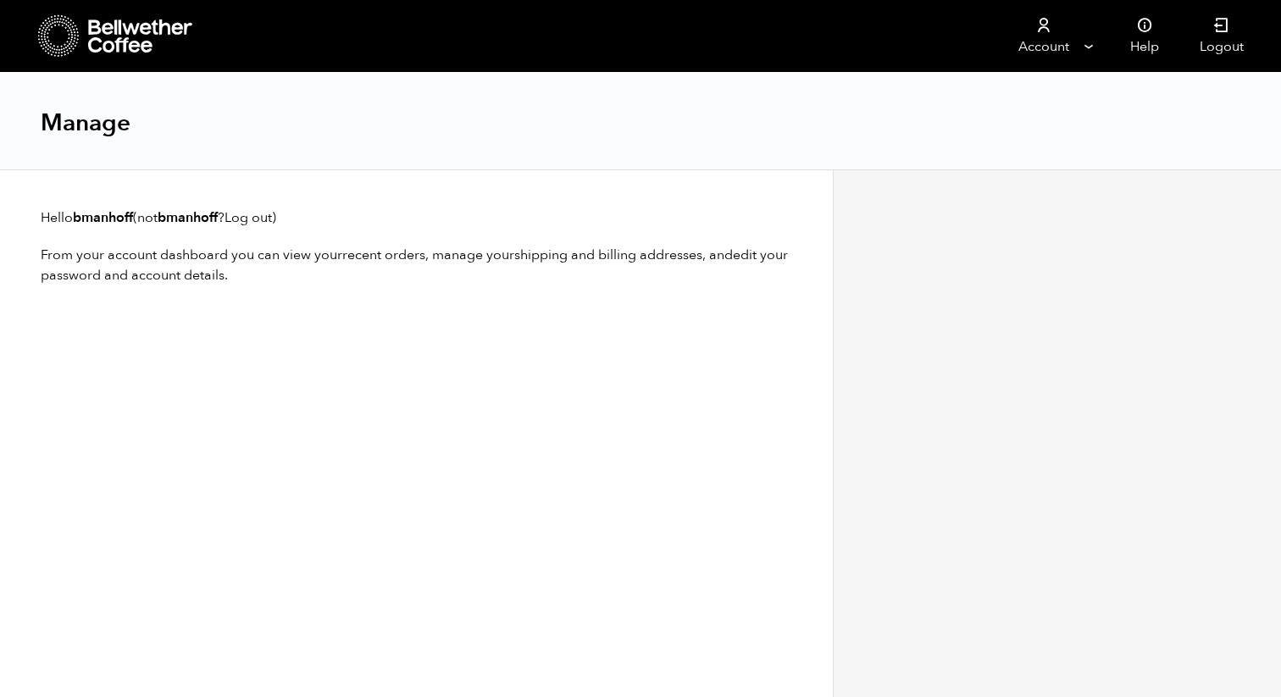
click at [269, 214] on link "Log out" at bounding box center [248, 217] width 47 height 19
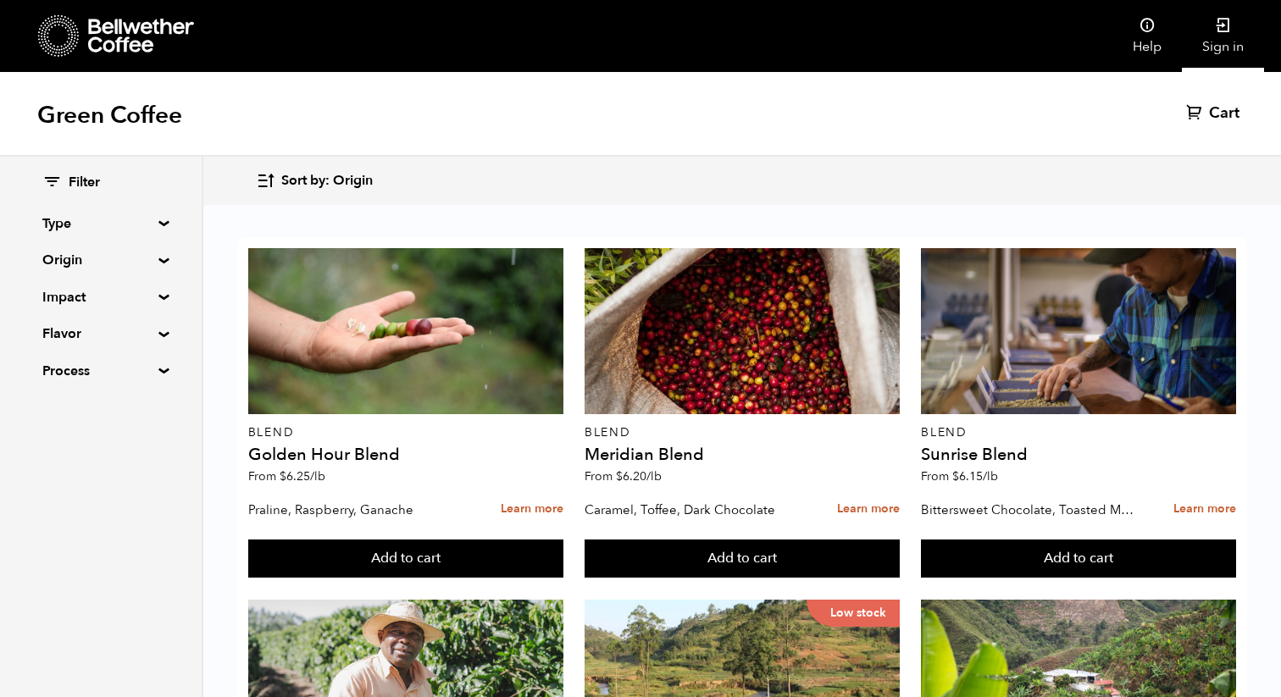
click at [1228, 27] on icon at bounding box center [1223, 25] width 17 height 17
